Goal: Task Accomplishment & Management: Manage account settings

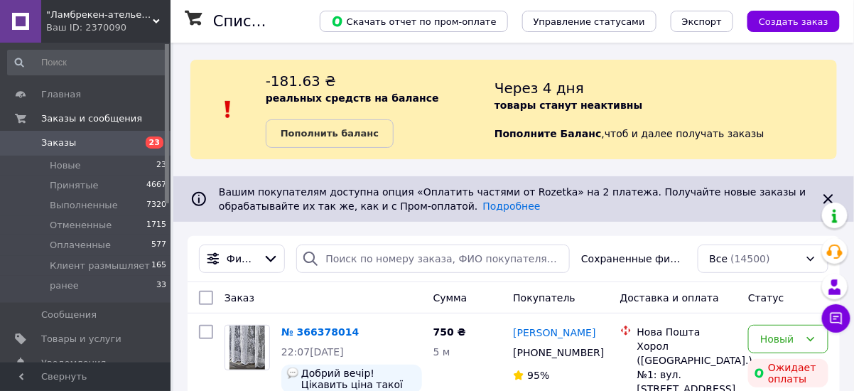
scroll to position [114, 0]
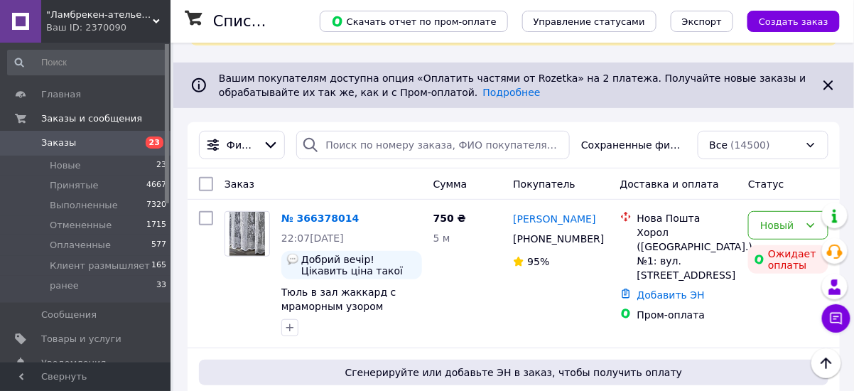
drag, startPoint x: 828, startPoint y: 177, endPoint x: 807, endPoint y: 229, distance: 56.1
click at [829, 176] on div "Статус" at bounding box center [788, 184] width 92 height 26
click at [807, 229] on div "Произошла ошибка во время оплаты" at bounding box center [739, 212] width 167 height 48
click at [745, 308] on div "Новый Ожидает оплаты" at bounding box center [788, 273] width 92 height 136
click at [808, 173] on div "Заказ Сумма Покупатель Доставка и оплата Статус" at bounding box center [514, 183] width 652 height 31
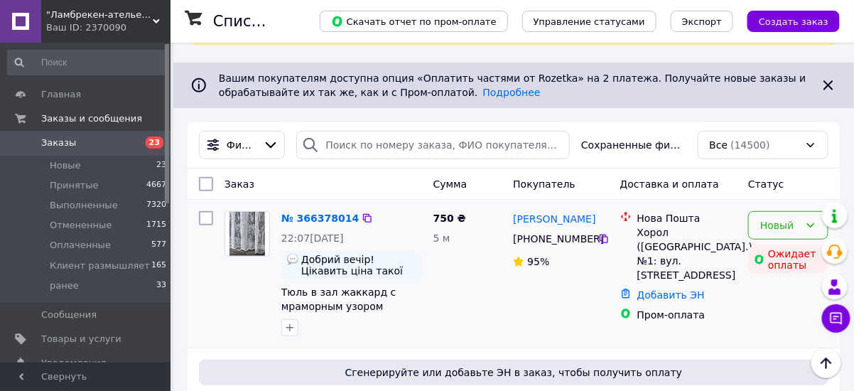
click at [804, 221] on div "Новый" at bounding box center [788, 225] width 80 height 28
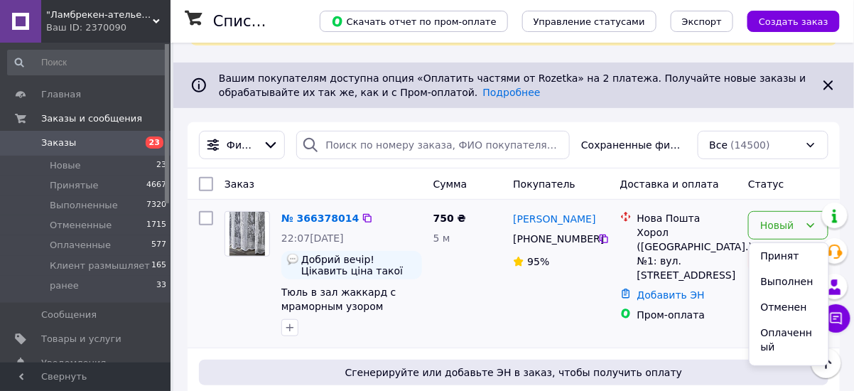
click at [795, 254] on li "Принят" at bounding box center [788, 256] width 79 height 26
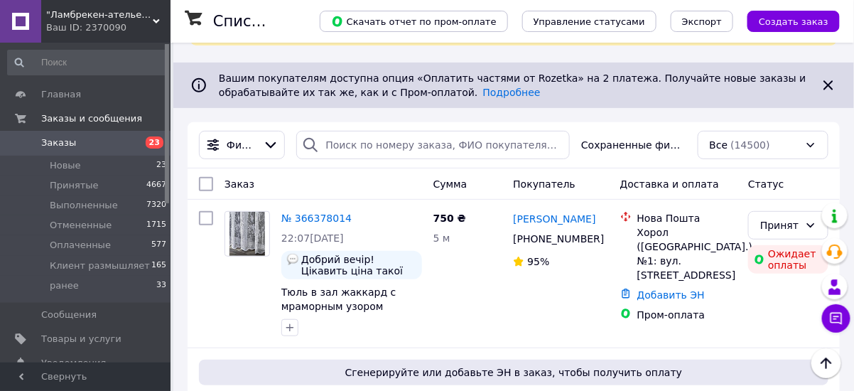
click at [299, 217] on link "№ 366378014" at bounding box center [316, 217] width 70 height 11
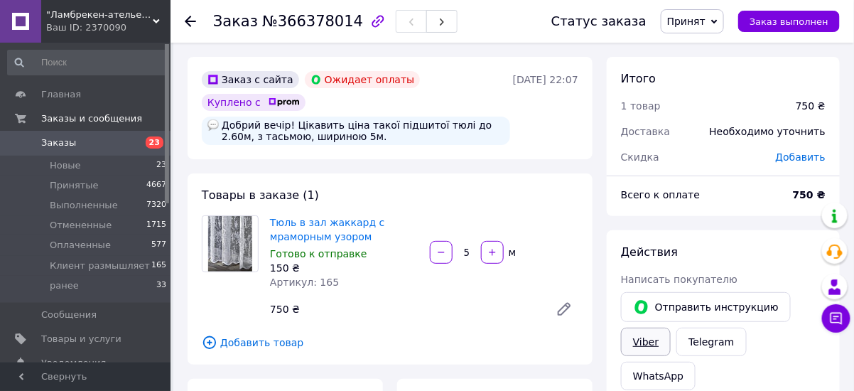
click at [655, 339] on link "Viber" at bounding box center [646, 341] width 50 height 28
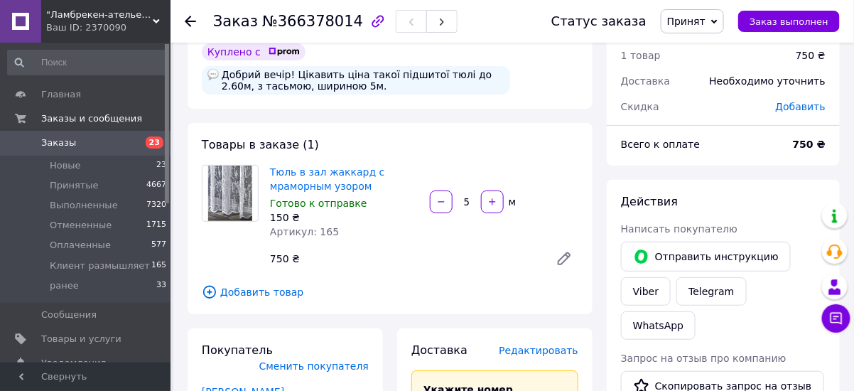
scroll to position [170, 0]
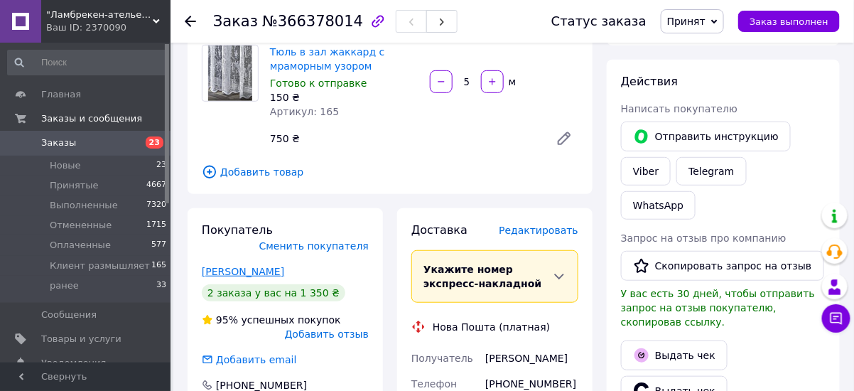
click at [244, 266] on link "[PERSON_NAME]" at bounding box center [243, 271] width 82 height 11
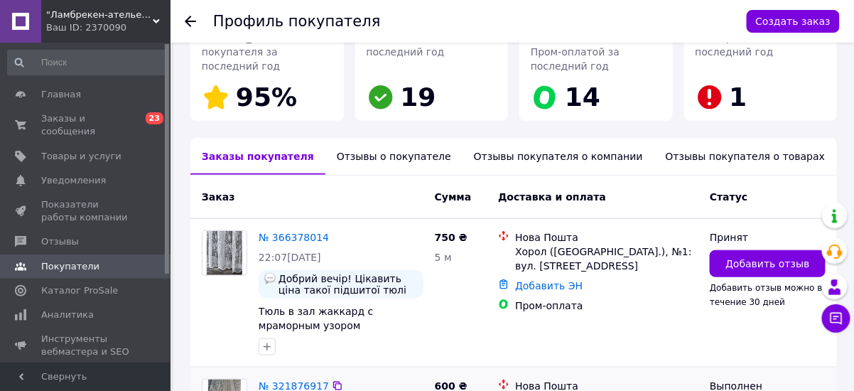
scroll to position [114, 0]
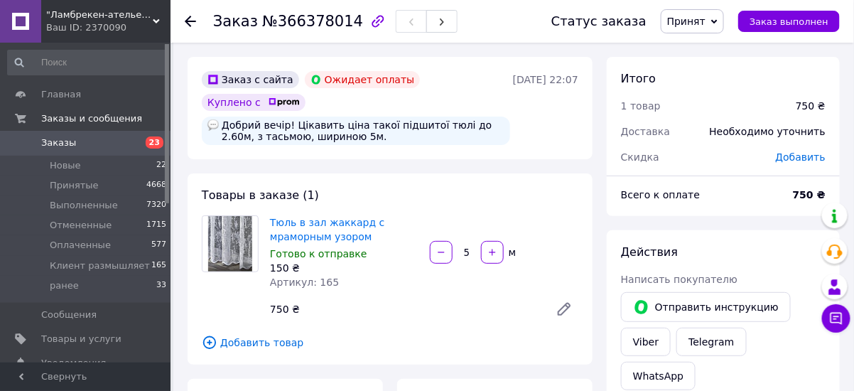
click at [70, 144] on span "Заказы" at bounding box center [58, 142] width 35 height 13
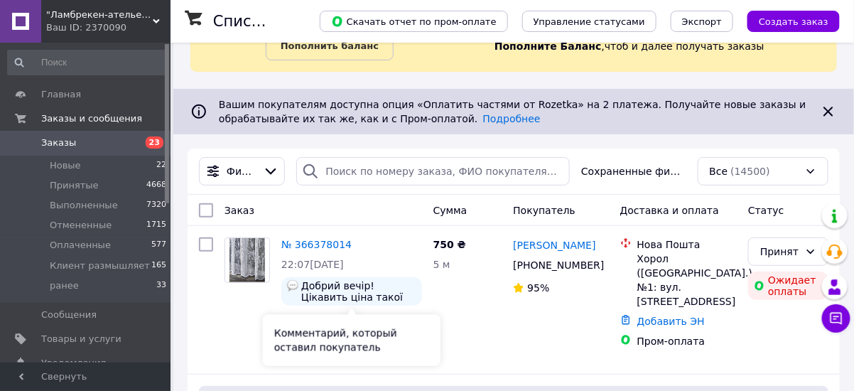
scroll to position [114, 0]
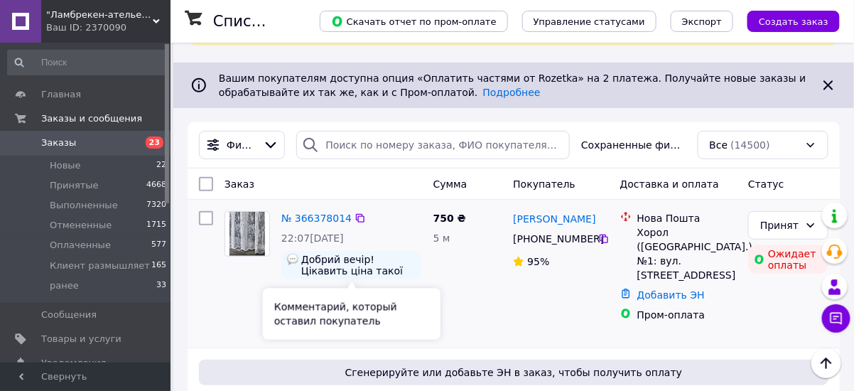
click at [341, 265] on span "Добрий вечір! Цікавить ціна такої підшитої тюлі до 2.60м, з тасьмою, шириною 5м." at bounding box center [358, 265] width 115 height 23
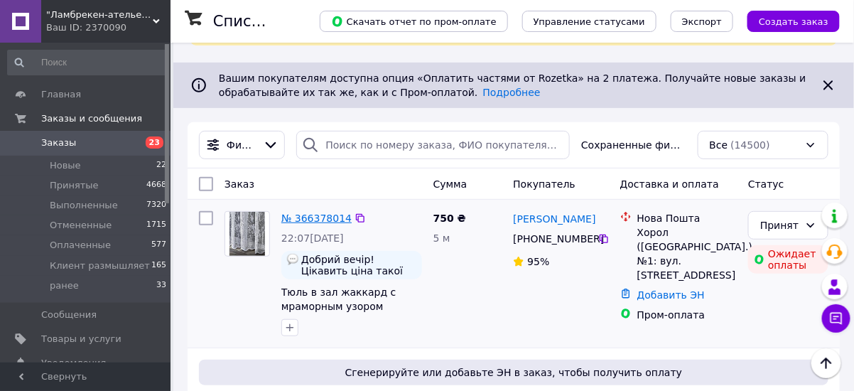
click at [323, 223] on link "№ 366378014" at bounding box center [316, 217] width 70 height 11
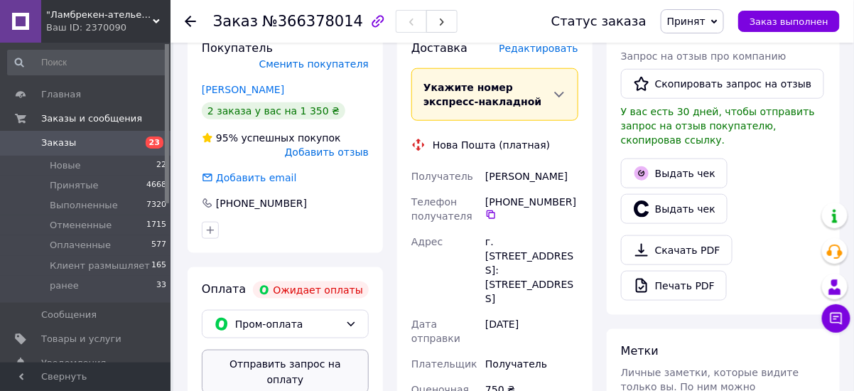
scroll to position [455, 0]
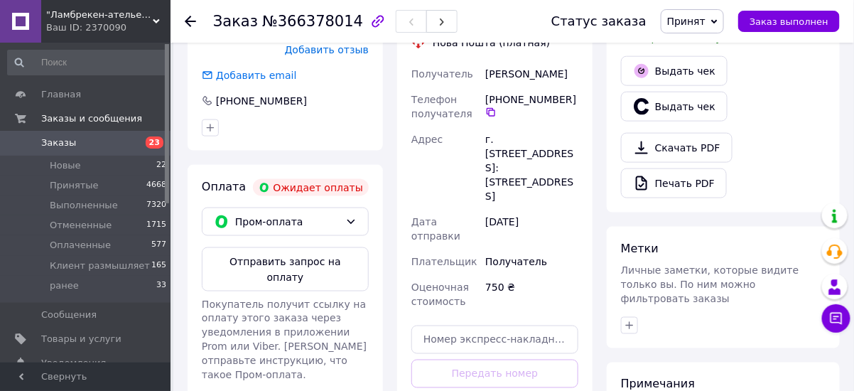
click at [109, 141] on span "Заказы" at bounding box center [86, 142] width 90 height 13
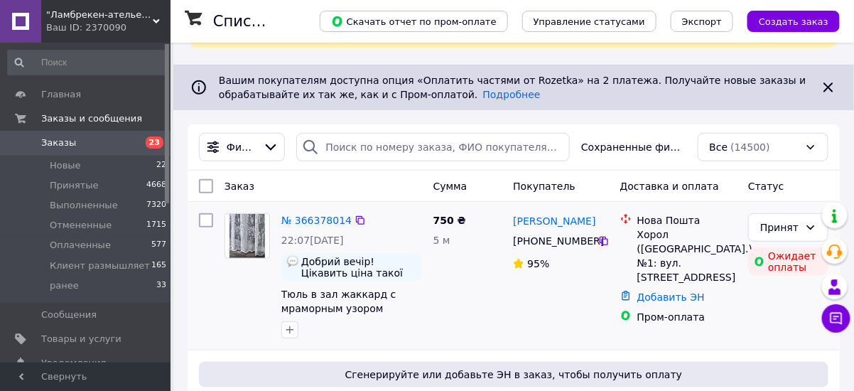
scroll to position [114, 0]
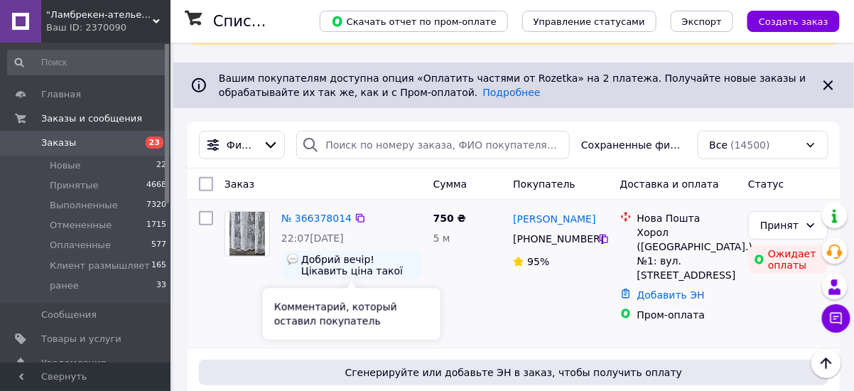
click at [330, 270] on span "Добрий вечір! Цікавить ціна такої підшитої тюлі до 2.60м, з тасьмою, шириною 5м." at bounding box center [358, 265] width 115 height 23
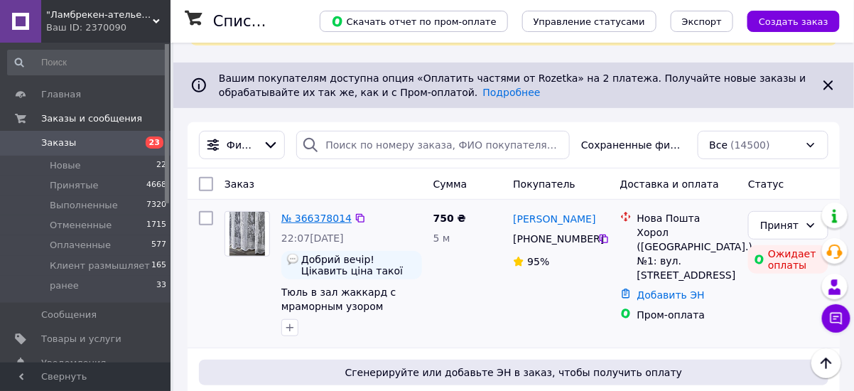
click at [327, 224] on link "№ 366378014" at bounding box center [316, 217] width 70 height 11
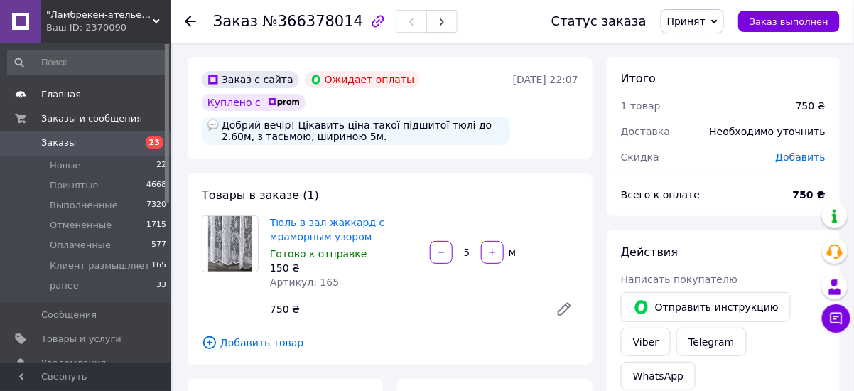
click at [70, 100] on span "Главная" at bounding box center [61, 94] width 40 height 13
